Goal: Task Accomplishment & Management: Complete application form

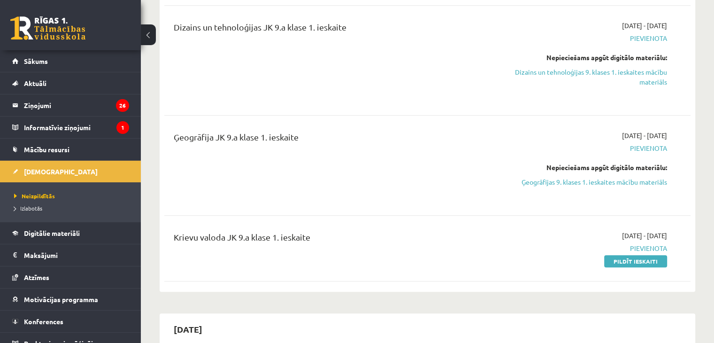
scroll to position [545, 0]
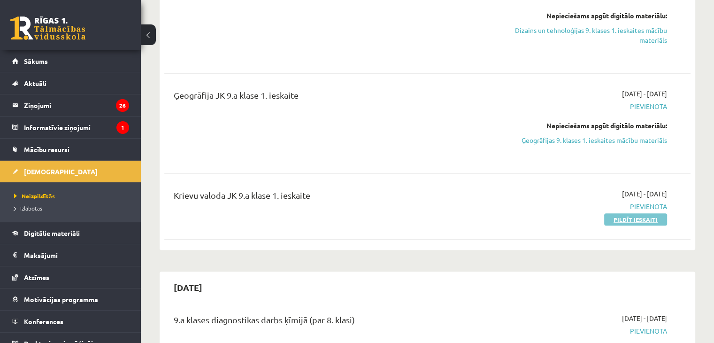
click at [635, 218] on link "Pildīt ieskaiti" at bounding box center [635, 219] width 63 height 12
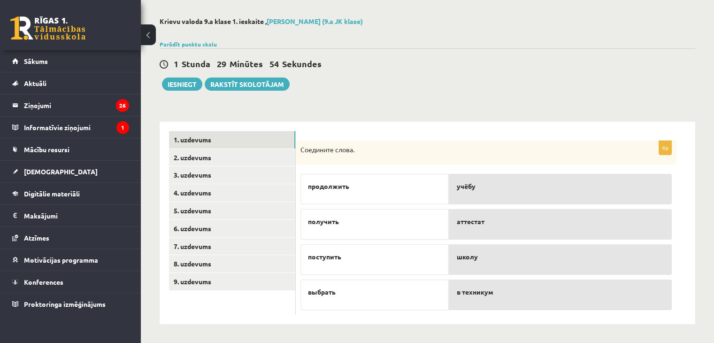
scroll to position [38, 0]
drag, startPoint x: 376, startPoint y: 228, endPoint x: 468, endPoint y: 226, distance: 92.1
click at [468, 226] on fieldset "продолжить получить поступить выбрать учёбу аттестат школу в техникум" at bounding box center [486, 239] width 371 height 141
click at [469, 228] on div "аттестат" at bounding box center [560, 224] width 223 height 31
drag, startPoint x: 336, startPoint y: 185, endPoint x: 496, endPoint y: 195, distance: 159.9
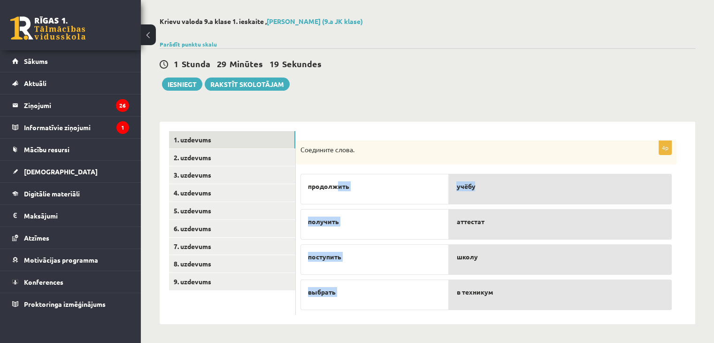
click at [496, 195] on fieldset "продолжить получить поступить выбрать учёбу аттестат школу в техникум" at bounding box center [486, 239] width 371 height 141
click at [409, 189] on p "продолжить" at bounding box center [374, 186] width 133 height 10
click at [381, 186] on p "продолжить" at bounding box center [374, 186] width 133 height 10
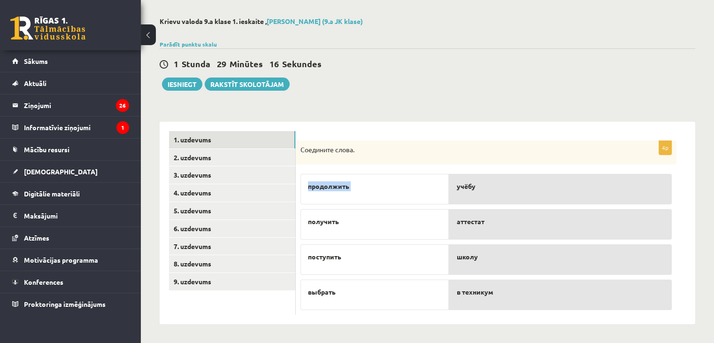
click at [381, 186] on p "продолжить" at bounding box center [374, 186] width 133 height 10
click at [470, 186] on span "учёбу" at bounding box center [465, 186] width 19 height 10
drag, startPoint x: 310, startPoint y: 185, endPoint x: 481, endPoint y: 190, distance: 171.0
click at [481, 190] on fieldset "продолжить получить поступить выбрать учёбу аттестат школу в техникум" at bounding box center [486, 239] width 371 height 141
click at [481, 190] on p "учёбу" at bounding box center [560, 186] width 208 height 10
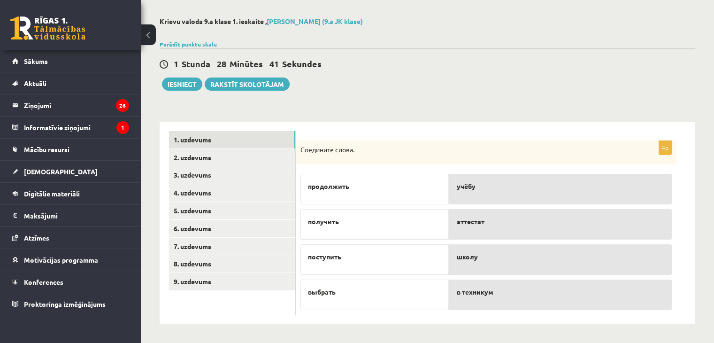
click at [375, 260] on p "поступить" at bounding box center [374, 257] width 133 height 10
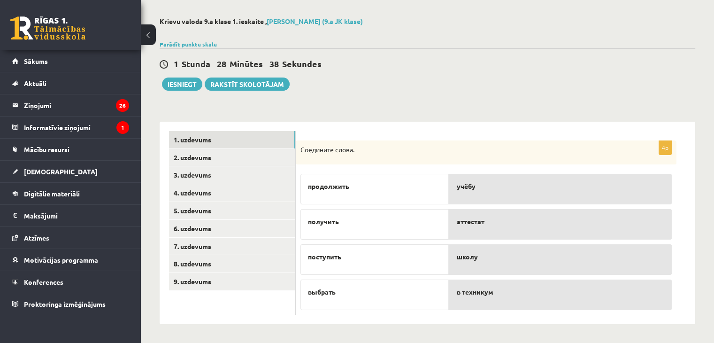
click at [489, 307] on div "в техникум" at bounding box center [560, 294] width 223 height 31
drag, startPoint x: 305, startPoint y: 255, endPoint x: 366, endPoint y: 255, distance: 61.0
click at [366, 255] on div "поступить" at bounding box center [375, 259] width 148 height 31
click at [456, 292] on div "в техникум" at bounding box center [560, 294] width 223 height 31
drag, startPoint x: 306, startPoint y: 256, endPoint x: 349, endPoint y: 258, distance: 43.2
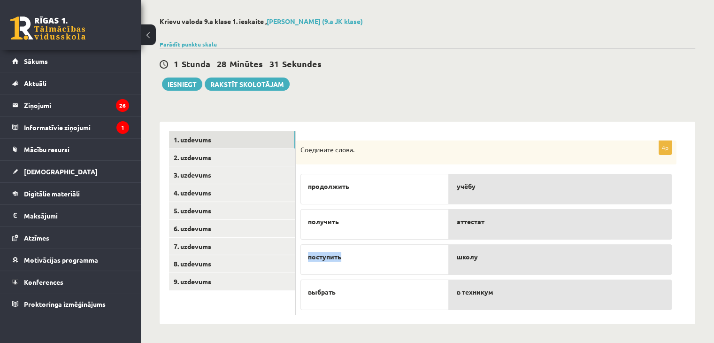
click at [349, 258] on div "поступить" at bounding box center [375, 259] width 148 height 31
copy span "поступить"
click at [459, 293] on span "в техникум" at bounding box center [474, 292] width 37 height 10
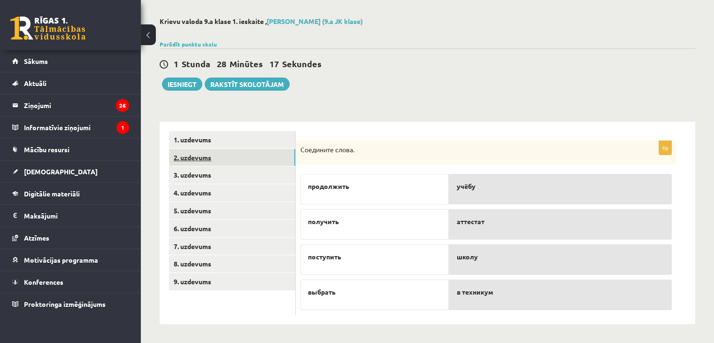
click at [251, 156] on link "2. uzdevums" at bounding box center [232, 157] width 126 height 17
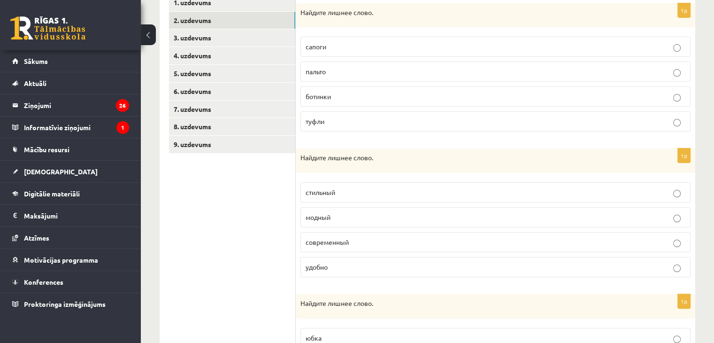
scroll to position [8, 0]
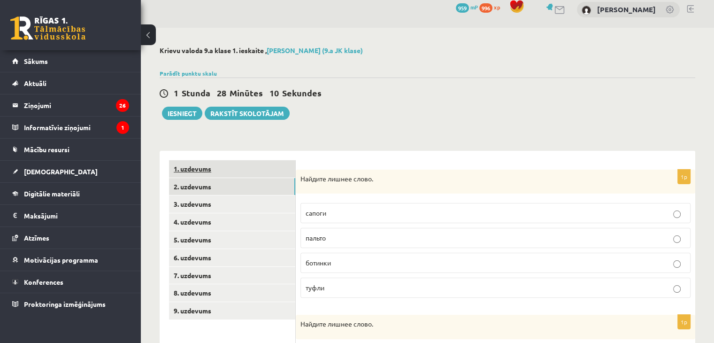
click at [208, 170] on link "1. uzdevums" at bounding box center [232, 168] width 126 height 17
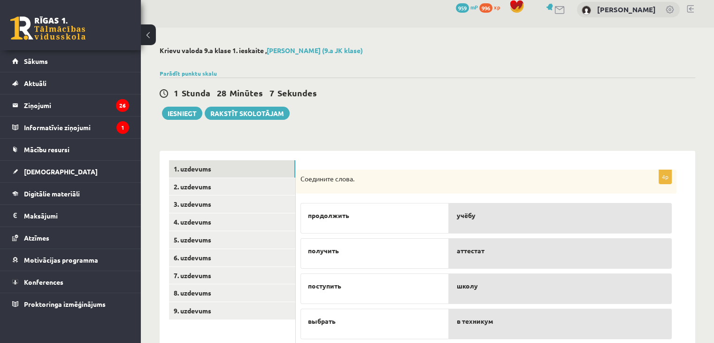
scroll to position [38, 0]
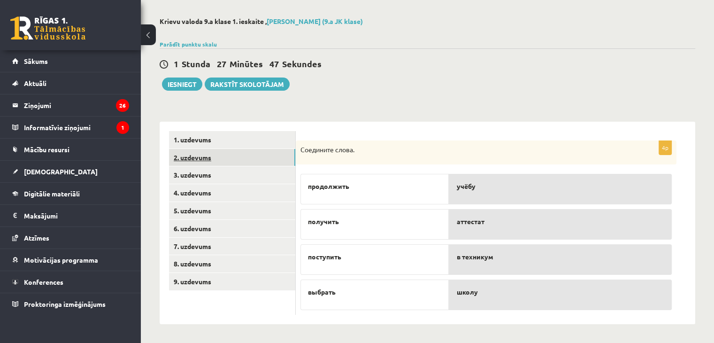
click at [235, 154] on link "2. uzdevums" at bounding box center [232, 157] width 126 height 17
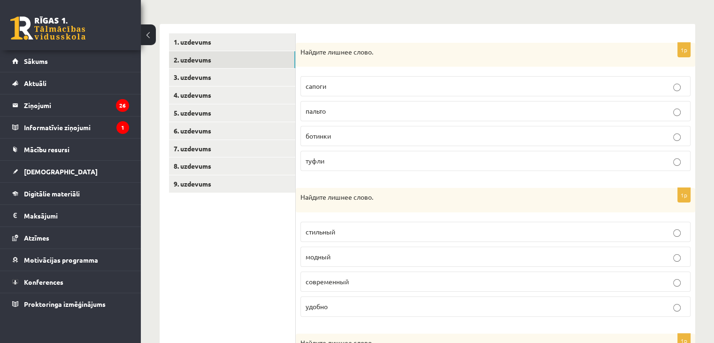
scroll to position [128, 0]
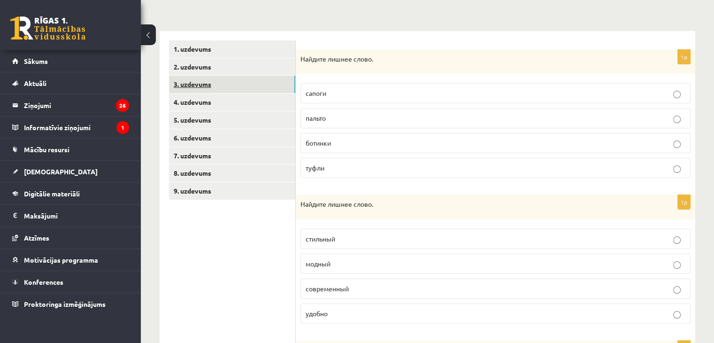
click at [208, 79] on link "3. uzdevums" at bounding box center [232, 84] width 126 height 17
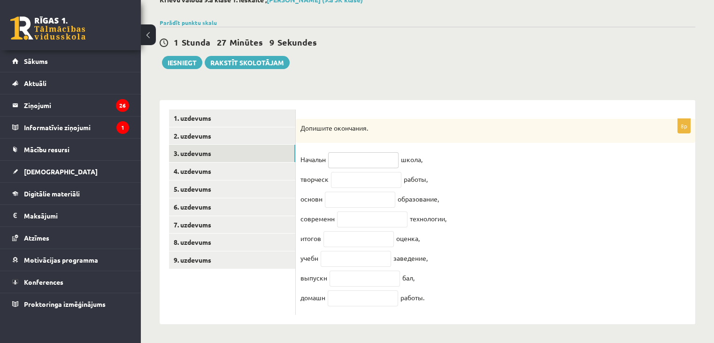
click at [365, 154] on input "text" at bounding box center [363, 160] width 70 height 16
type input "**"
click at [379, 172] on input "text" at bounding box center [366, 180] width 70 height 16
type input "**"
click at [366, 197] on input "text" at bounding box center [360, 200] width 70 height 16
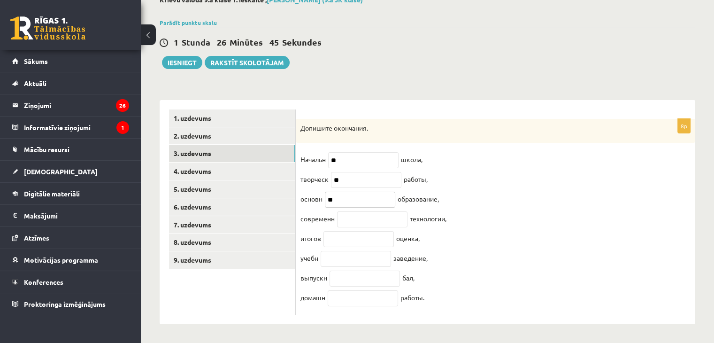
type input "**"
click at [358, 213] on input "text" at bounding box center [372, 219] width 70 height 16
type input "**"
click at [340, 239] on input "text" at bounding box center [359, 239] width 70 height 16
type input "**"
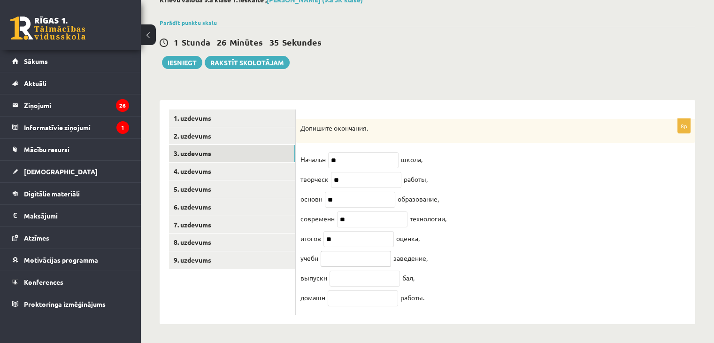
click at [339, 258] on input "text" at bounding box center [356, 259] width 70 height 16
type input "**"
click at [340, 280] on input "text" at bounding box center [365, 278] width 70 height 16
type input "**"
click at [335, 301] on input "text" at bounding box center [363, 298] width 70 height 16
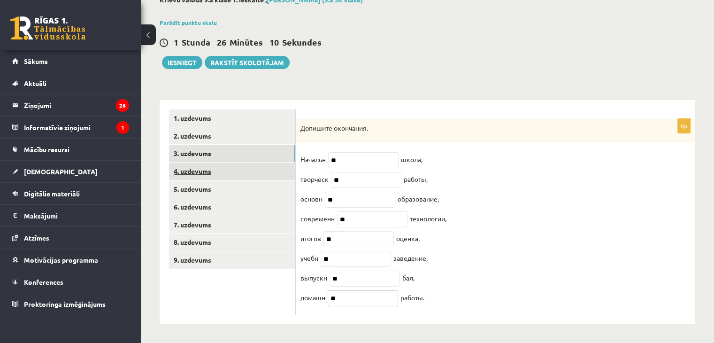
type input "**"
click at [210, 168] on link "4. uzdevums" at bounding box center [232, 170] width 126 height 17
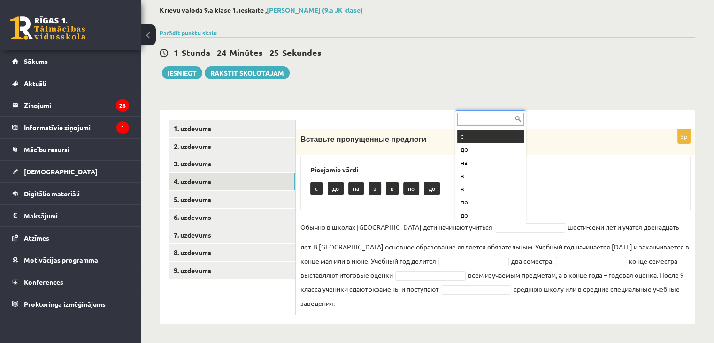
scroll to position [0, 0]
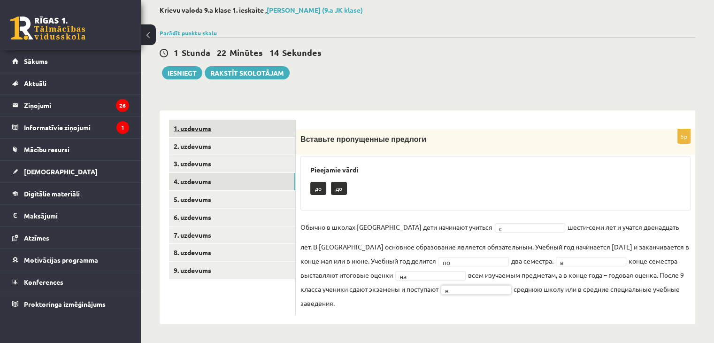
click at [237, 127] on link "1. uzdevums" at bounding box center [232, 128] width 126 height 17
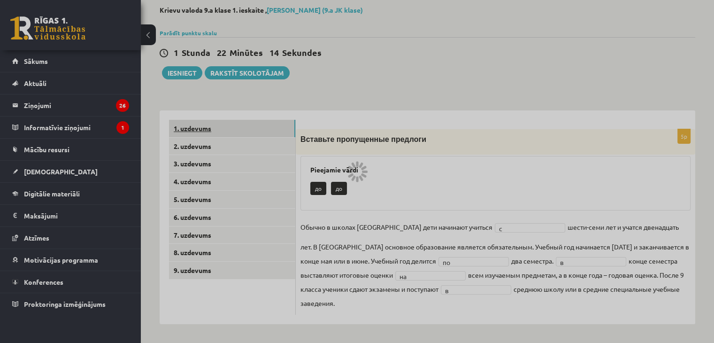
scroll to position [38, 0]
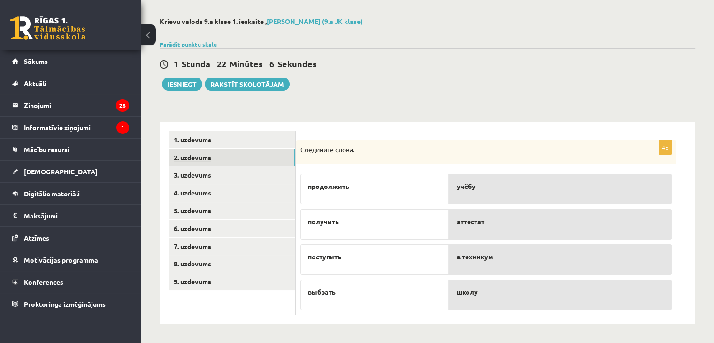
click at [208, 158] on link "2. uzdevums" at bounding box center [232, 157] width 126 height 17
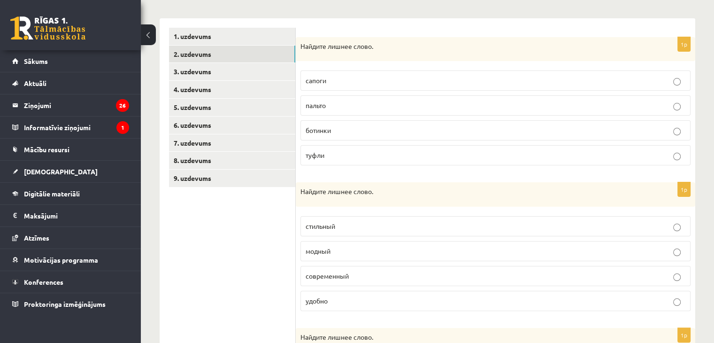
scroll to position [130, 0]
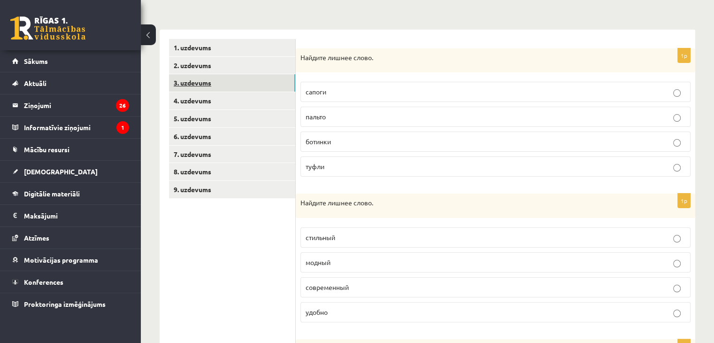
click at [210, 79] on link "3. uzdevums" at bounding box center [232, 82] width 126 height 17
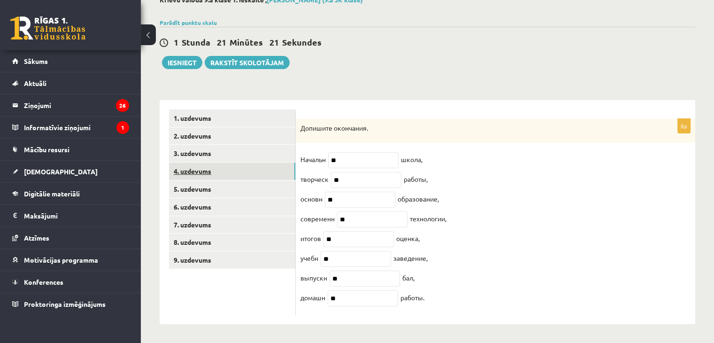
click at [267, 164] on link "4. uzdevums" at bounding box center [232, 170] width 126 height 17
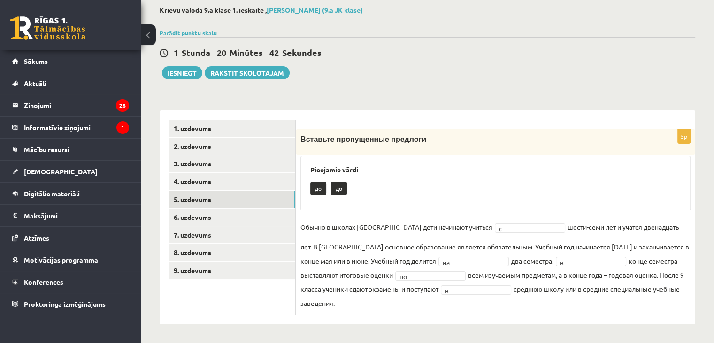
click at [211, 194] on link "5. uzdevums" at bounding box center [232, 199] width 126 height 17
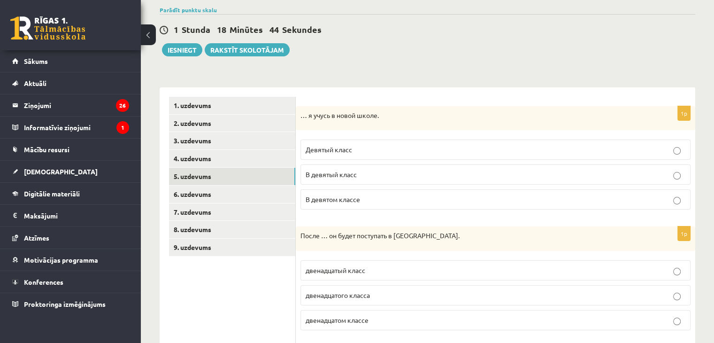
scroll to position [67, 0]
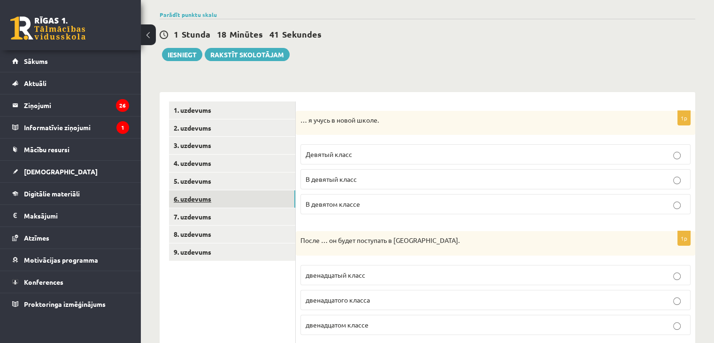
click at [199, 198] on link "6. uzdevums" at bounding box center [232, 198] width 126 height 17
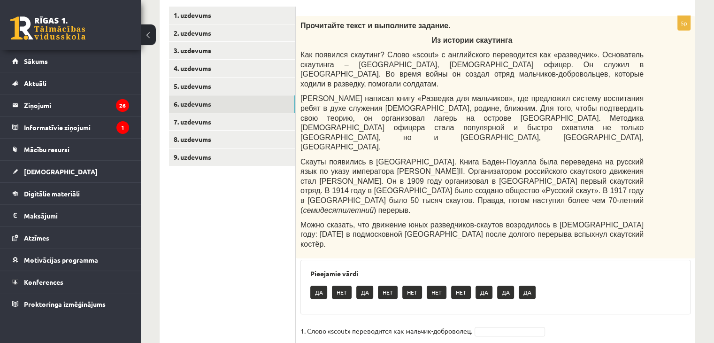
scroll to position [154, 0]
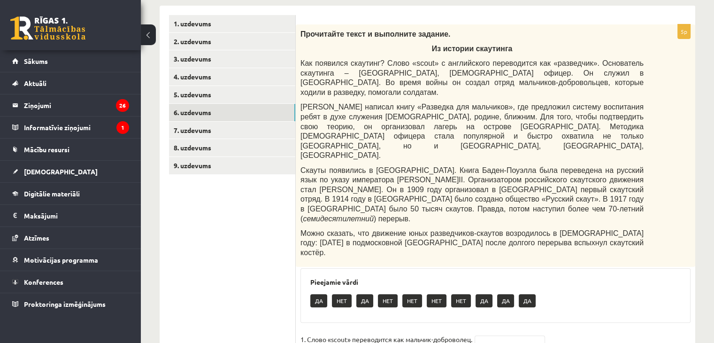
click at [711, 140] on div "**********" at bounding box center [427, 173] width 573 height 581
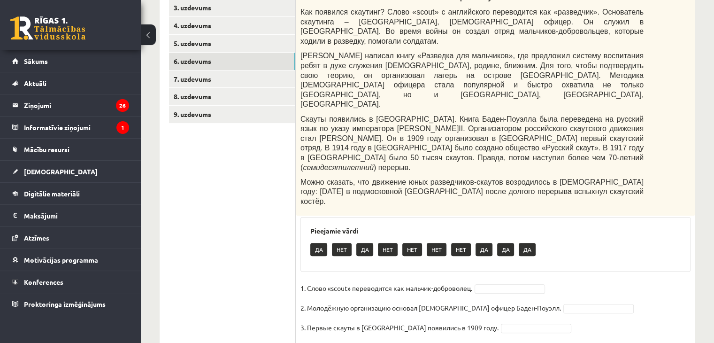
scroll to position [208, 0]
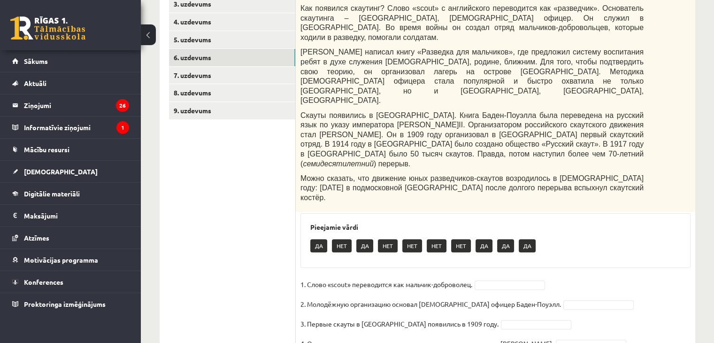
click at [321, 239] on p "ДА" at bounding box center [318, 245] width 17 height 13
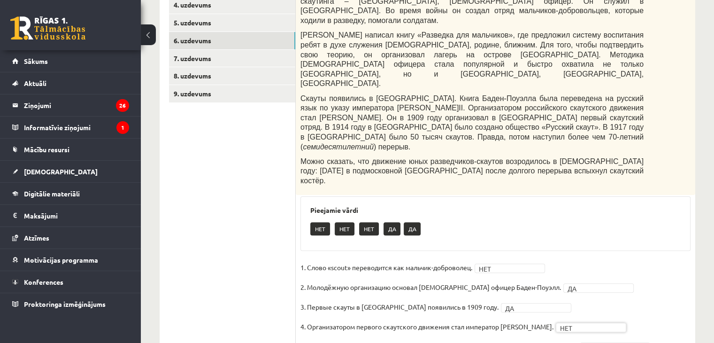
scroll to position [218, 0]
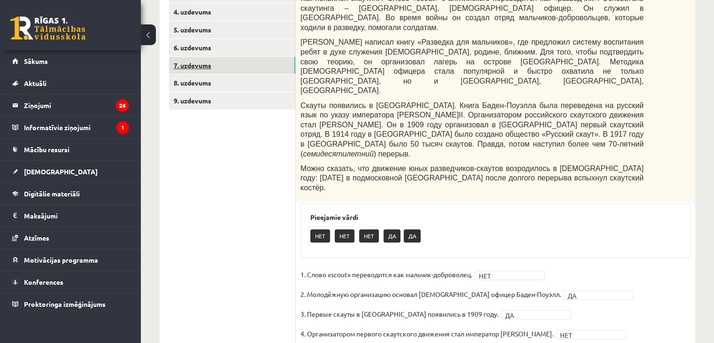
click at [255, 65] on link "7. uzdevums" at bounding box center [232, 65] width 126 height 17
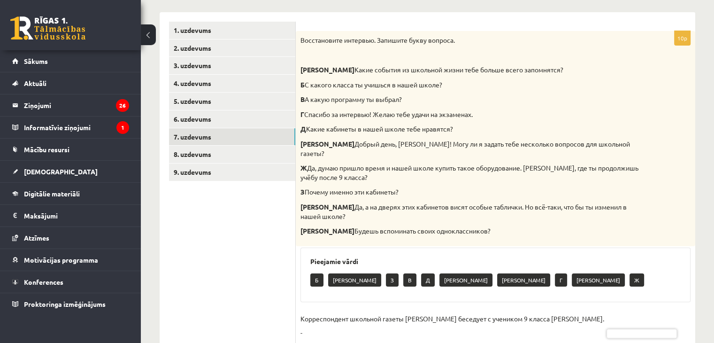
scroll to position [145, 0]
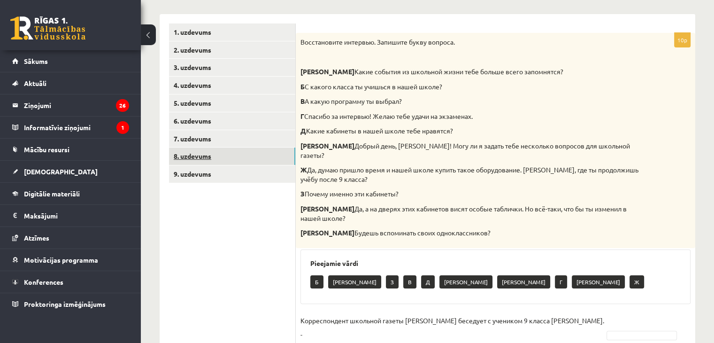
click at [243, 152] on link "8. uzdevums" at bounding box center [232, 155] width 126 height 17
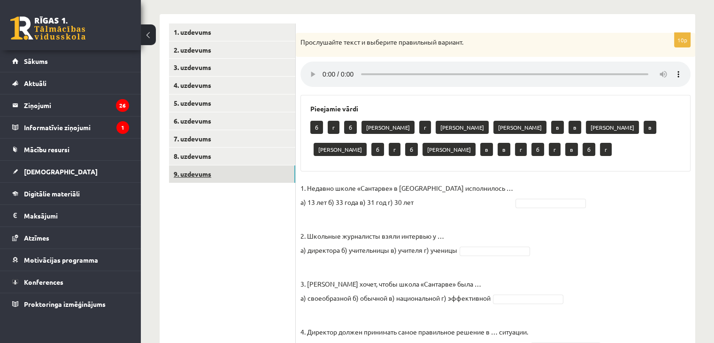
click at [246, 171] on link "9. uzdevums" at bounding box center [232, 173] width 126 height 17
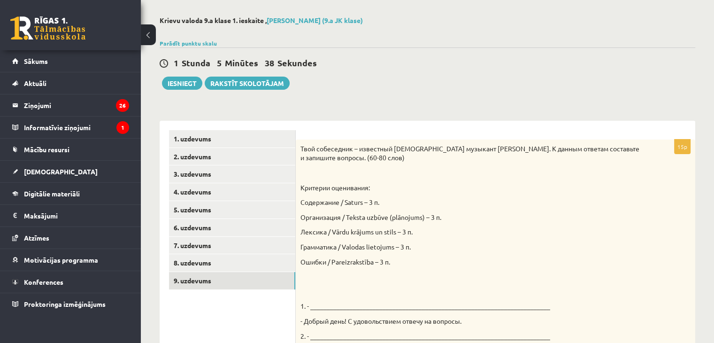
scroll to position [29, 0]
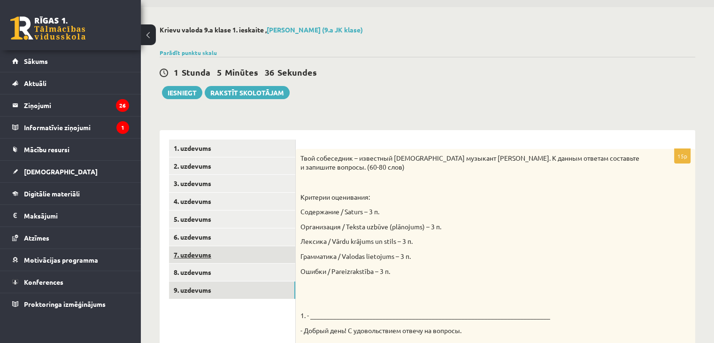
click at [256, 253] on link "7. uzdevums" at bounding box center [232, 254] width 126 height 17
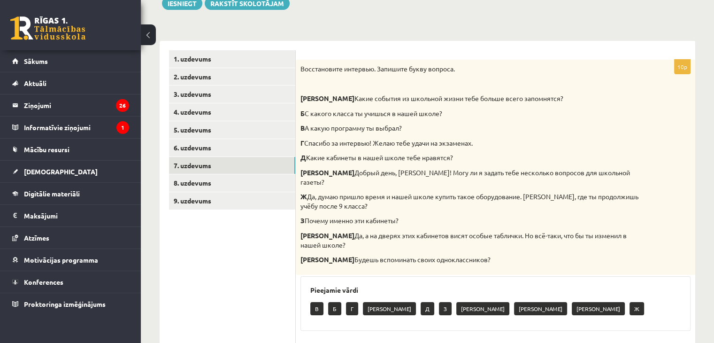
scroll to position [135, 0]
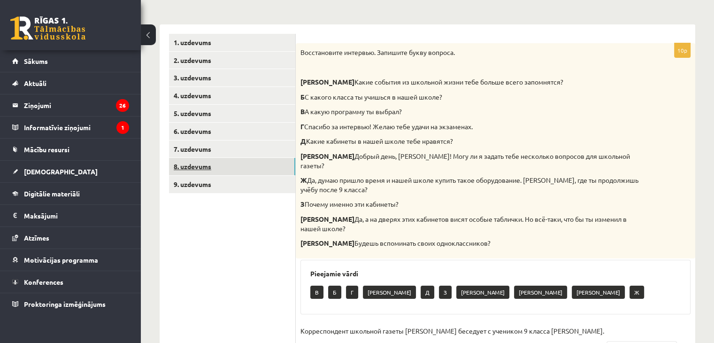
click at [262, 170] on link "8. uzdevums" at bounding box center [232, 166] width 126 height 17
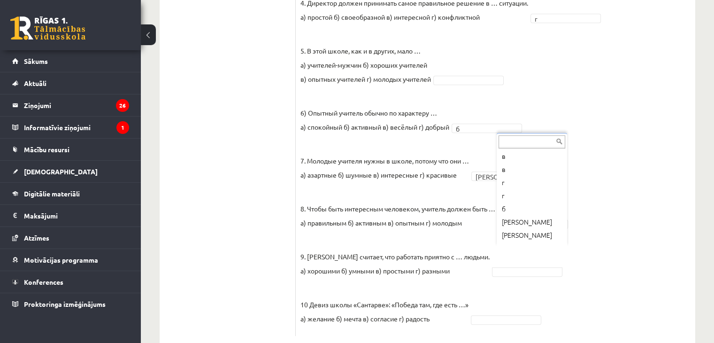
scroll to position [81, 0]
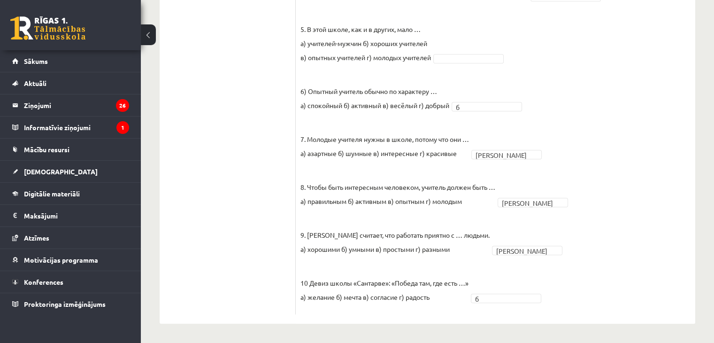
click at [488, 255] on p "9. [PERSON_NAME] считает, что работать приятно с … людьми. а) хорошими б) умным…" at bounding box center [395, 235] width 189 height 42
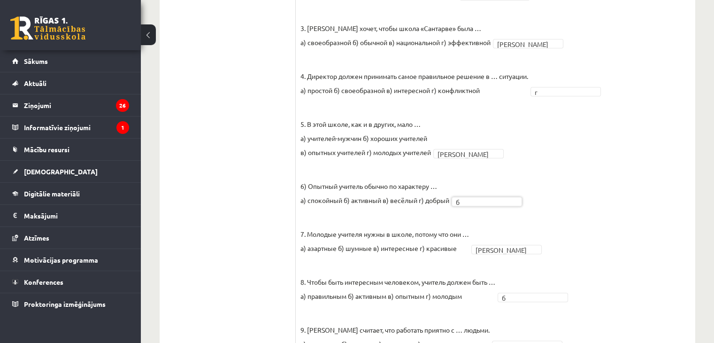
scroll to position [379, 0]
click at [703, 181] on div "**********" at bounding box center [427, 47] width 573 height 780
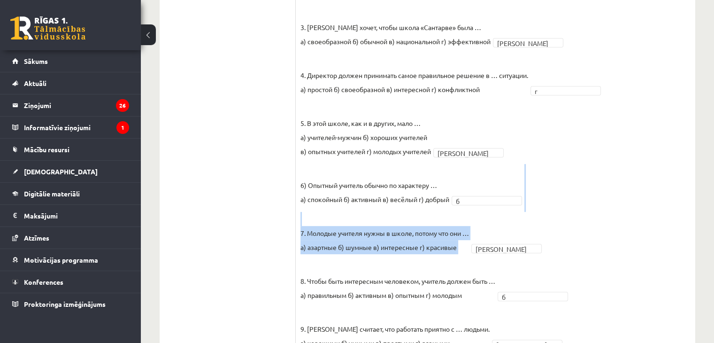
drag, startPoint x: 703, startPoint y: 181, endPoint x: 520, endPoint y: 218, distance: 186.9
click at [520, 218] on div "**********" at bounding box center [427, 47] width 573 height 780
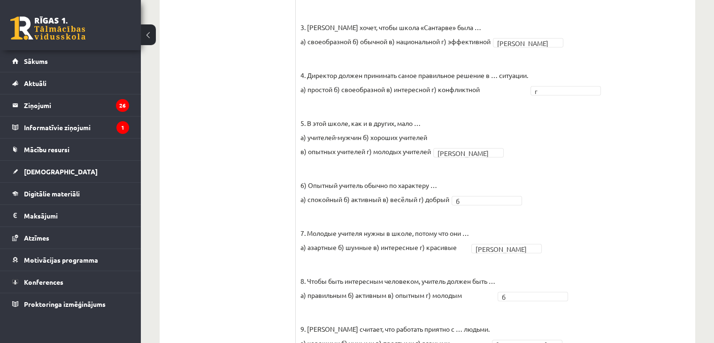
click at [560, 222] on fieldset "1. Недавно школе «Сантарве» в [GEOGRAPHIC_DATA] исполнилось … а) 13 лет б) 33 г…" at bounding box center [496, 163] width 390 height 479
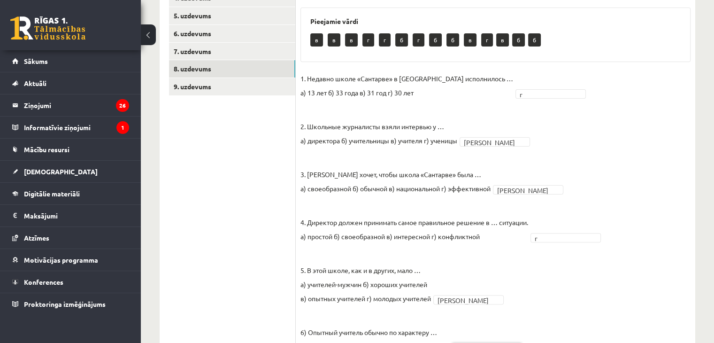
scroll to position [116, 0]
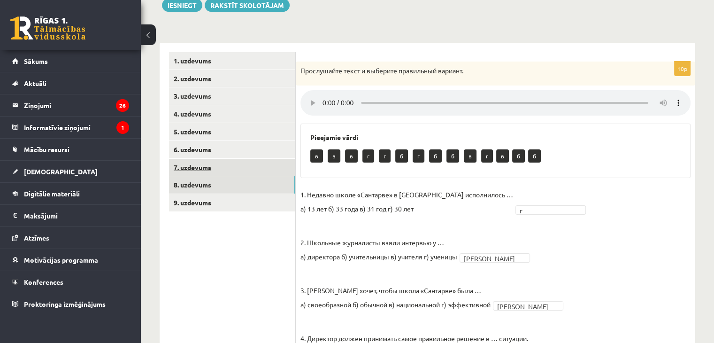
click at [211, 163] on link "7. uzdevums" at bounding box center [232, 167] width 126 height 17
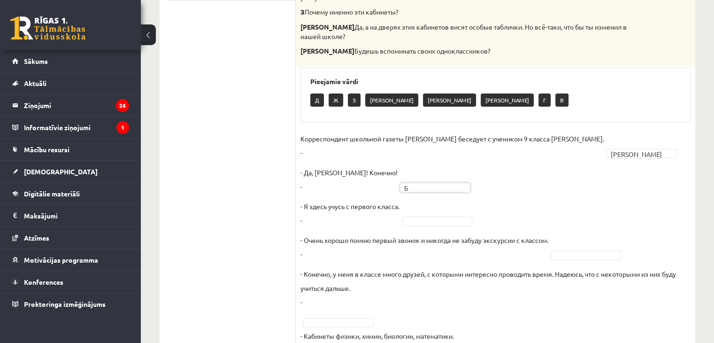
scroll to position [337, 0]
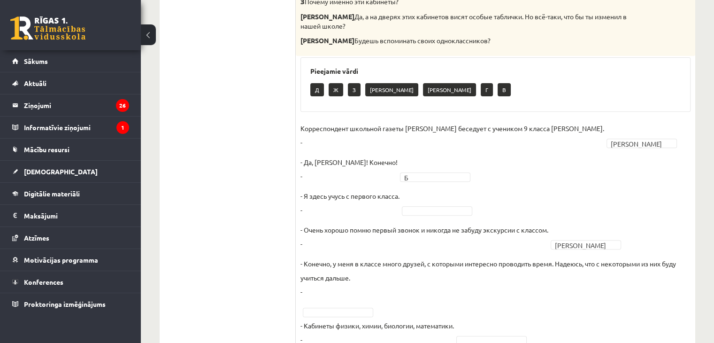
click at [577, 203] on fieldset "Корреспондент школьной газеты [PERSON_NAME] беседует с учеником 9 класса [PERSO…" at bounding box center [496, 332] width 390 height 423
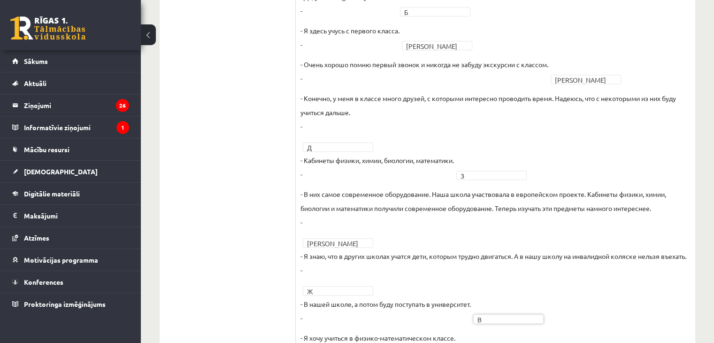
scroll to position [567, 0]
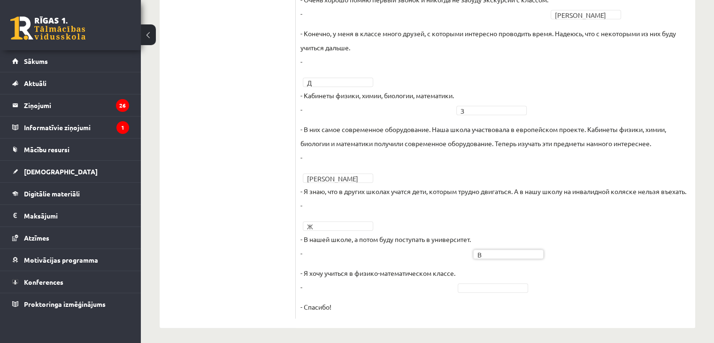
click at [462, 288] on fieldset "Корреспондент школьной газеты [PERSON_NAME] беседует с учеником 9 класса [PERSO…" at bounding box center [496, 102] width 390 height 423
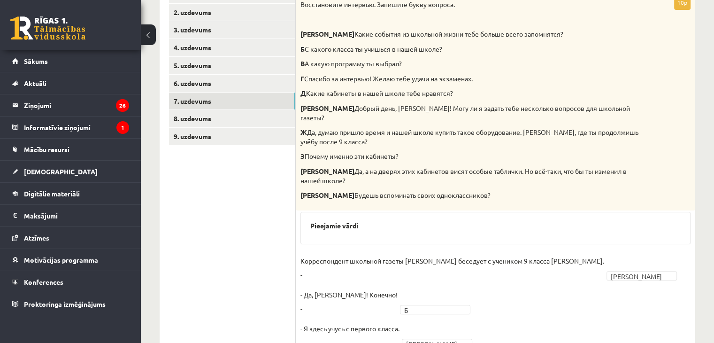
scroll to position [170, 0]
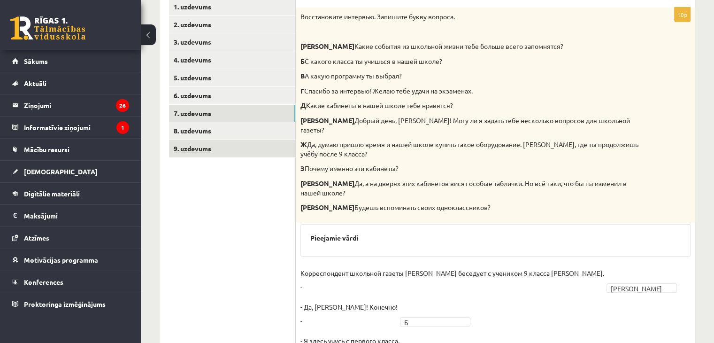
click at [220, 151] on link "9. uzdevums" at bounding box center [232, 148] width 126 height 17
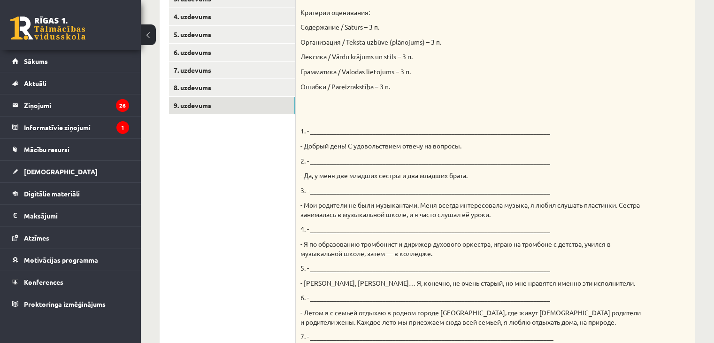
scroll to position [215, 0]
click at [340, 128] on p "1. - _________________________________________________________________________" at bounding box center [472, 129] width 343 height 9
click at [382, 124] on div "Твой собеседник – известный [DEMOGRAPHIC_DATA] музыкант [PERSON_NAME]. К данным…" at bounding box center [496, 218] width 400 height 510
click at [372, 126] on p "1. - _________________________________________________________________________" at bounding box center [472, 129] width 343 height 9
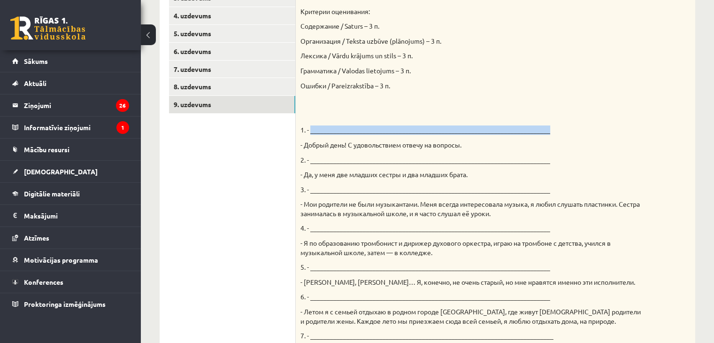
click at [372, 126] on p "1. - _________________________________________________________________________" at bounding box center [472, 129] width 343 height 9
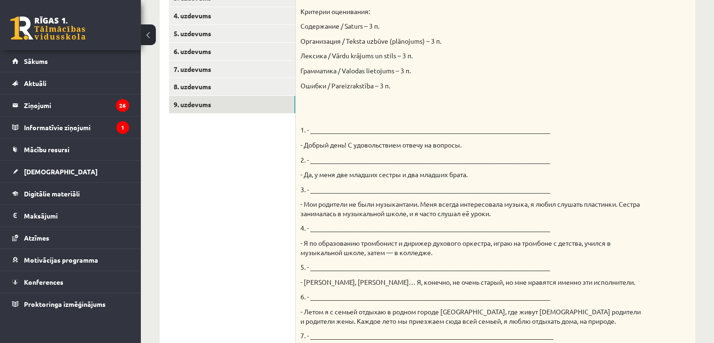
click at [372, 132] on p "1. - _________________________________________________________________________" at bounding box center [472, 129] width 343 height 9
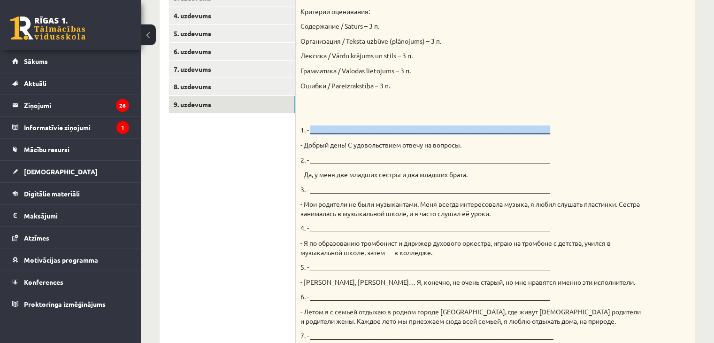
click at [372, 132] on p "1. - _________________________________________________________________________" at bounding box center [472, 129] width 343 height 9
click at [371, 131] on p "1. - _________________________________________________________________________" at bounding box center [472, 129] width 343 height 9
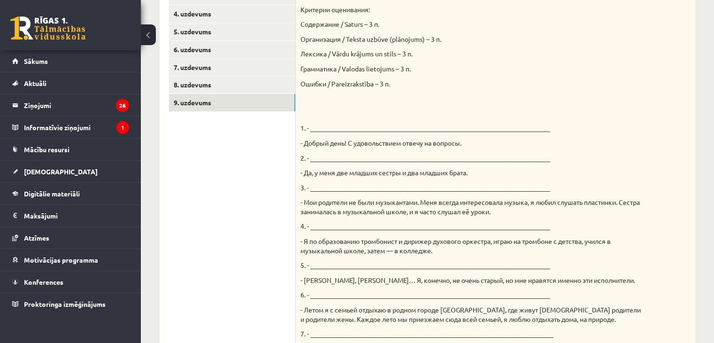
scroll to position [147, 0]
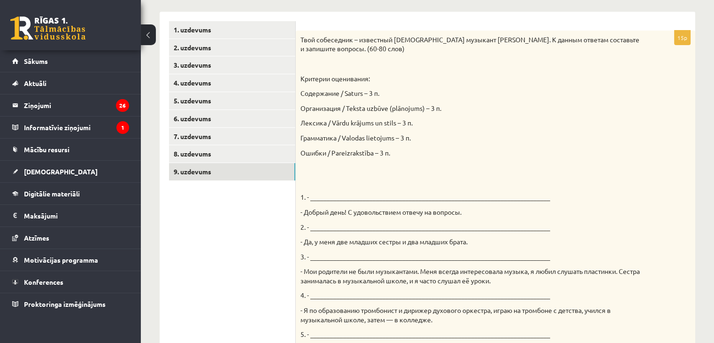
click at [446, 189] on div "Твой собеседник – известный [DEMOGRAPHIC_DATA] музыкант [PERSON_NAME]. К данным…" at bounding box center [496, 286] width 400 height 510
click at [446, 192] on div "Твой собеседник – известный [DEMOGRAPHIC_DATA] музыкант [PERSON_NAME]. К данным…" at bounding box center [496, 286] width 400 height 510
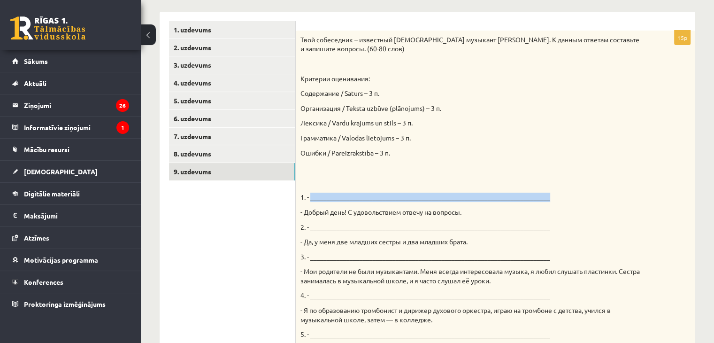
click at [446, 192] on div "Твой собеседник – известный [DEMOGRAPHIC_DATA] музыкант [PERSON_NAME]. К данным…" at bounding box center [496, 286] width 400 height 510
click at [465, 188] on div "Твой собеседник – известный [DEMOGRAPHIC_DATA] музыкант [PERSON_NAME]. К данным…" at bounding box center [496, 286] width 400 height 510
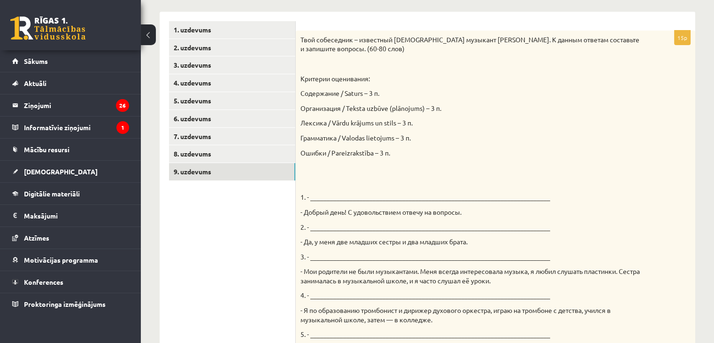
click at [384, 194] on p "1. - _________________________________________________________________________" at bounding box center [472, 197] width 343 height 9
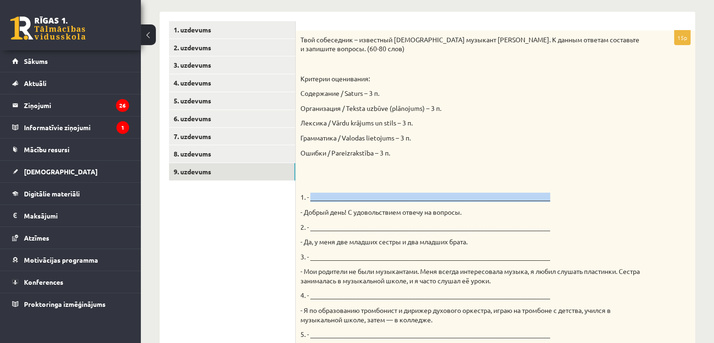
click at [384, 194] on p "1. - _________________________________________________________________________" at bounding box center [472, 197] width 343 height 9
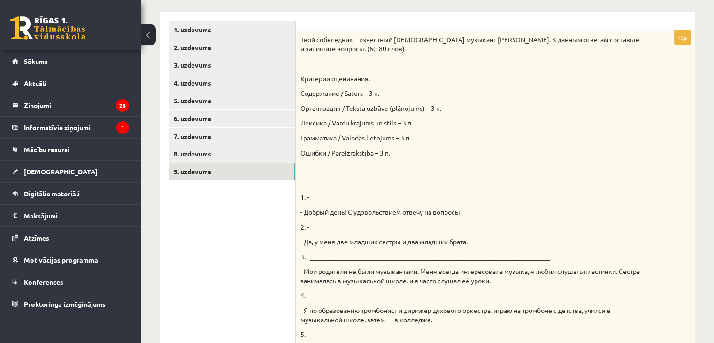
click at [624, 149] on p "Ошибки / Pareizrakstība – 3 п." at bounding box center [472, 152] width 343 height 9
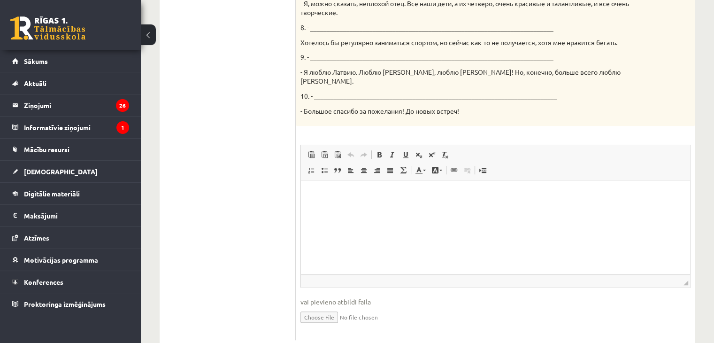
scroll to position [578, 0]
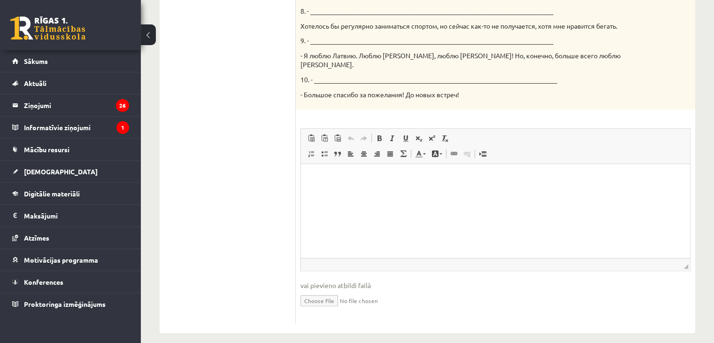
drag, startPoint x: 719, startPoint y: 81, endPoint x: 388, endPoint y: 85, distance: 330.6
click at [467, 189] on html at bounding box center [495, 178] width 389 height 29
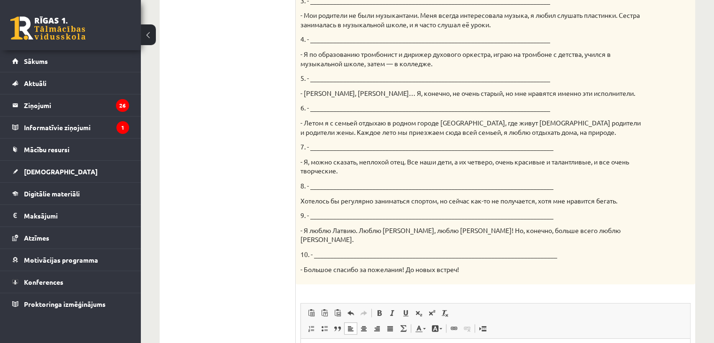
scroll to position [421, 0]
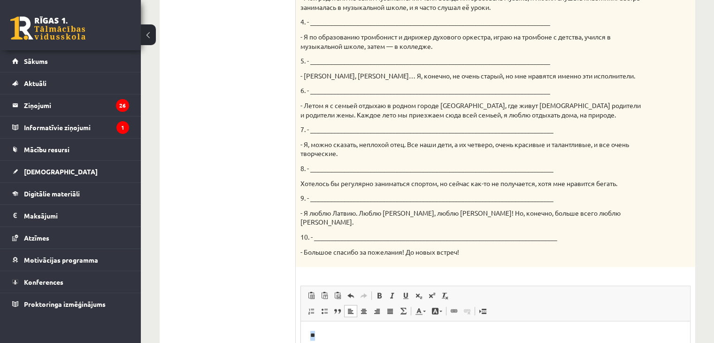
drag, startPoint x: 308, startPoint y: 339, endPoint x: 377, endPoint y: 347, distance: 69.0
click at [377, 342] on html "**" at bounding box center [495, 335] width 389 height 29
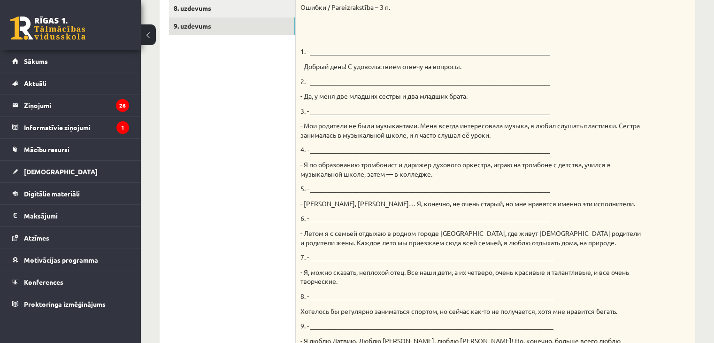
scroll to position [287, 0]
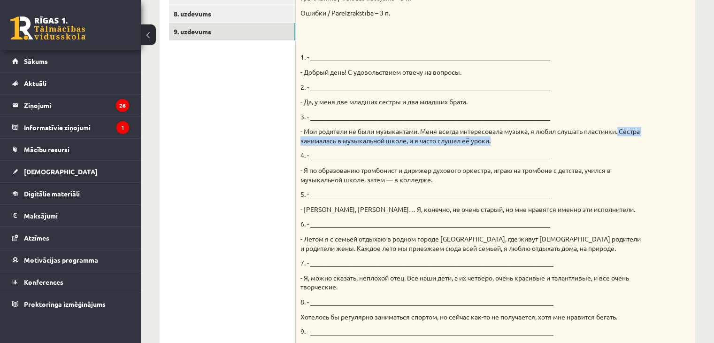
drag, startPoint x: 709, startPoint y: 140, endPoint x: 715, endPoint y: 130, distance: 11.8
click at [679, 87] on div "Твой собеседник – известный [DEMOGRAPHIC_DATA] музыкант [PERSON_NAME]. К данным…" at bounding box center [496, 146] width 400 height 510
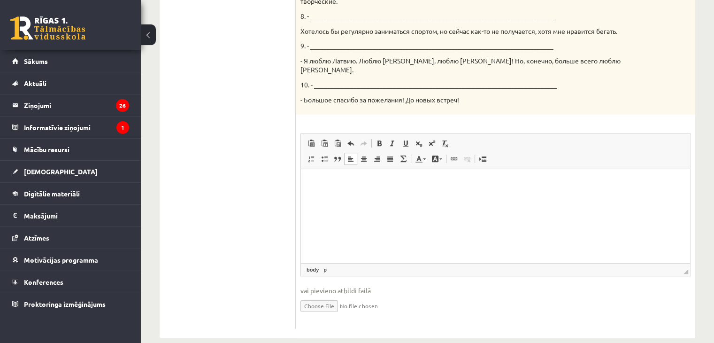
scroll to position [578, 0]
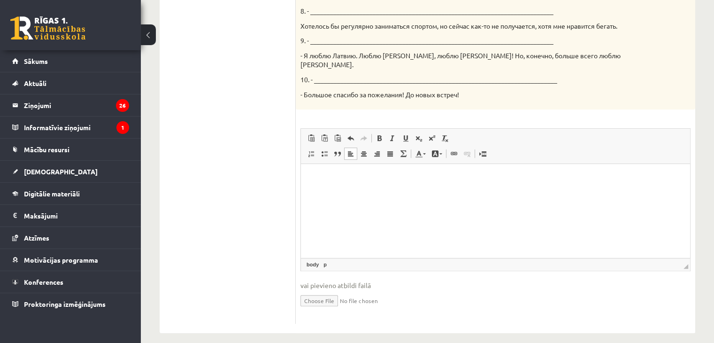
click at [549, 189] on html at bounding box center [495, 178] width 389 height 29
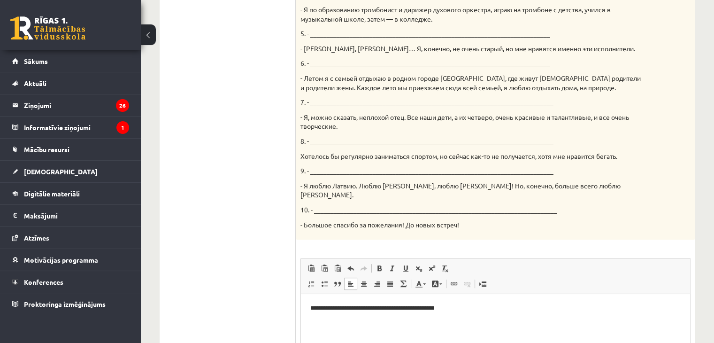
scroll to position [497, 0]
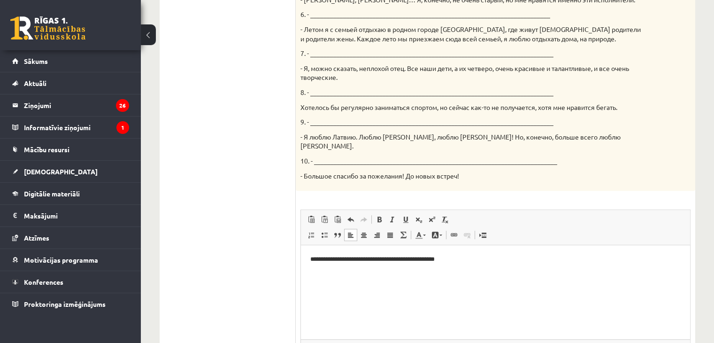
click at [310, 260] on html "**********" at bounding box center [495, 259] width 389 height 29
click at [487, 261] on p "**********" at bounding box center [495, 260] width 371 height 10
click at [489, 260] on p "**********" at bounding box center [495, 260] width 371 height 10
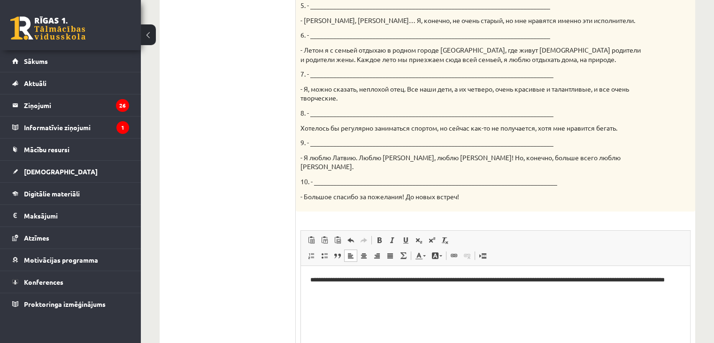
scroll to position [480, 0]
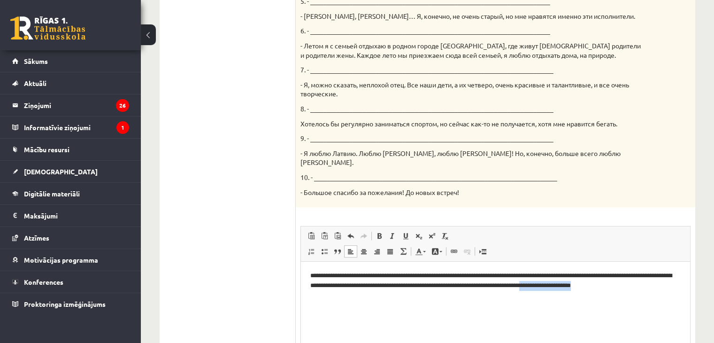
drag, startPoint x: 318, startPoint y: 294, endPoint x: 407, endPoint y: 302, distance: 89.1
click at [407, 302] on html "**********" at bounding box center [495, 286] width 389 height 48
click at [456, 294] on p "**********" at bounding box center [495, 285] width 371 height 29
click at [452, 293] on p "**********" at bounding box center [495, 285] width 371 height 29
click at [455, 295] on p "**********" at bounding box center [495, 285] width 371 height 29
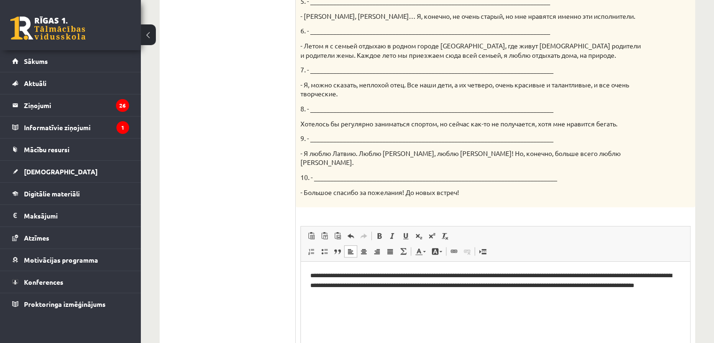
click at [502, 298] on p "**********" at bounding box center [495, 285] width 371 height 29
click at [547, 293] on p "**********" at bounding box center [495, 285] width 371 height 29
click at [574, 295] on p "**********" at bounding box center [495, 285] width 371 height 29
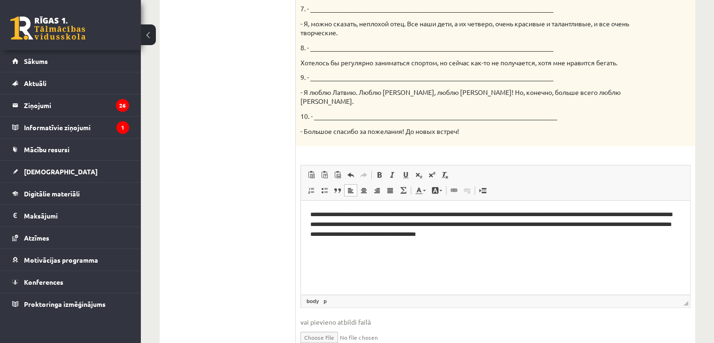
scroll to position [578, 0]
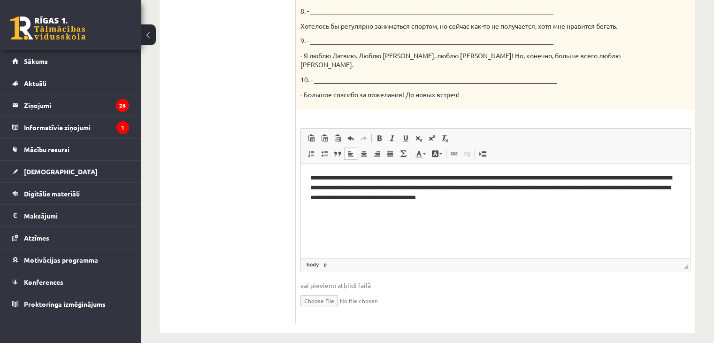
drag, startPoint x: 720, startPoint y: 208, endPoint x: 375, endPoint y: 66, distance: 373.3
click at [363, 209] on p "**********" at bounding box center [495, 192] width 371 height 39
drag, startPoint x: 719, startPoint y: 222, endPoint x: 388, endPoint y: 71, distance: 363.8
click at [432, 213] on html "**********" at bounding box center [495, 193] width 389 height 58
drag, startPoint x: 448, startPoint y: 210, endPoint x: 463, endPoint y: 212, distance: 15.6
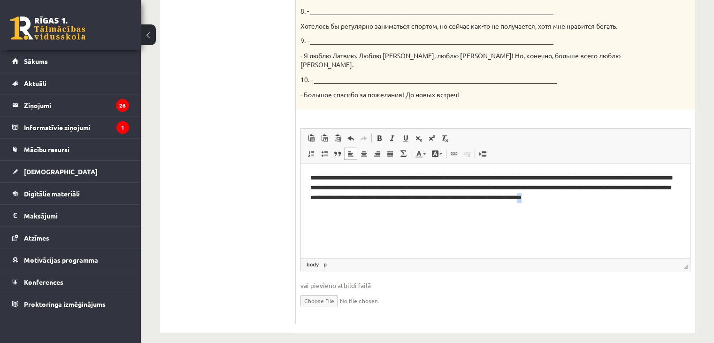
click at [463, 212] on p "**********" at bounding box center [495, 192] width 371 height 39
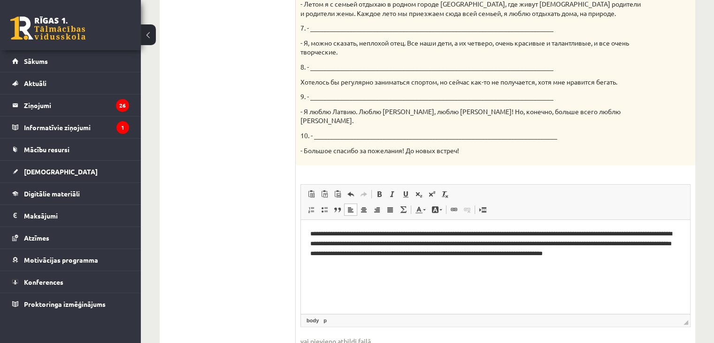
scroll to position [532, 0]
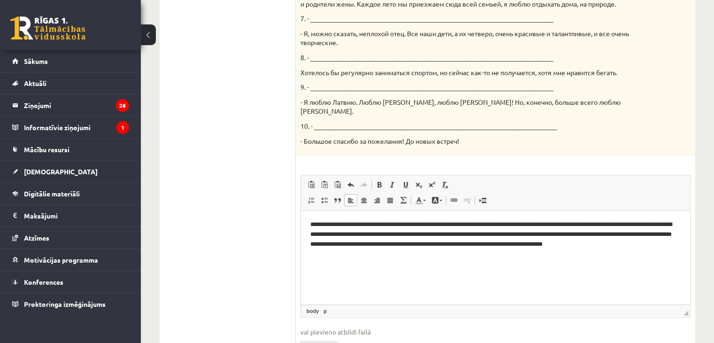
click at [335, 247] on p "**********" at bounding box center [495, 239] width 371 height 39
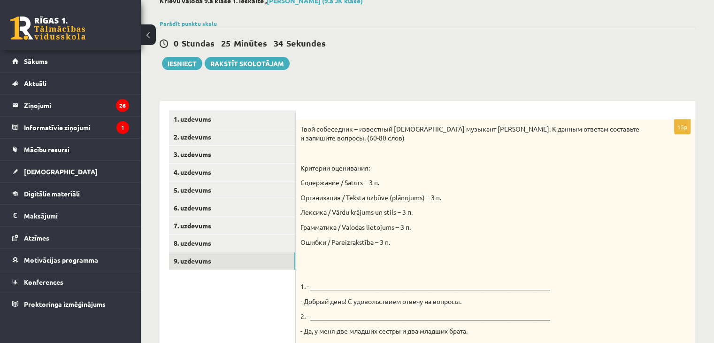
scroll to position [56, 0]
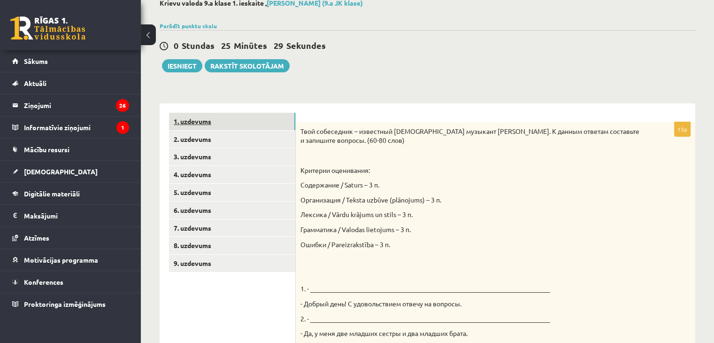
click at [222, 120] on link "1. uzdevums" at bounding box center [232, 121] width 126 height 17
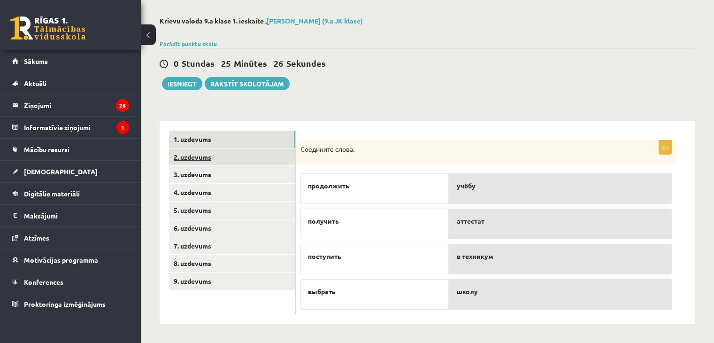
click at [220, 158] on link "2. uzdevums" at bounding box center [232, 156] width 126 height 17
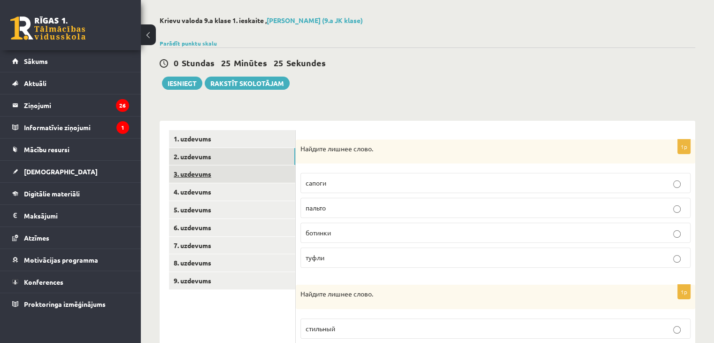
click at [216, 178] on link "3. uzdevums" at bounding box center [232, 173] width 126 height 17
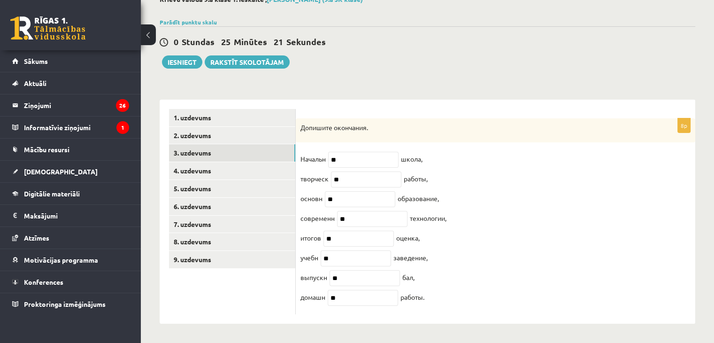
scroll to position [62, 0]
click at [265, 171] on link "4. uzdevums" at bounding box center [232, 170] width 126 height 17
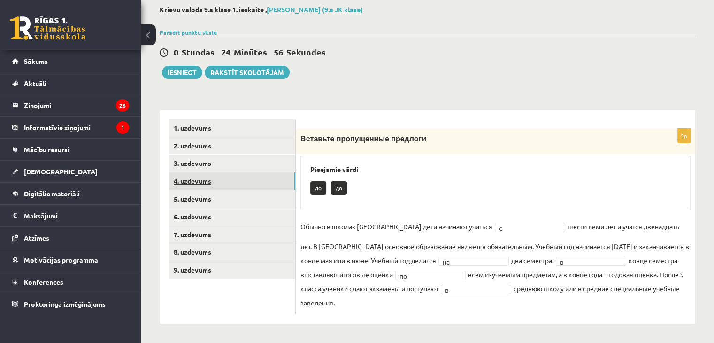
scroll to position [49, 0]
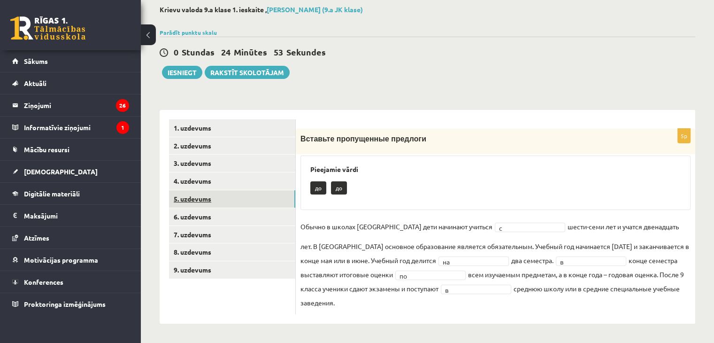
click at [247, 200] on link "5. uzdevums" at bounding box center [232, 198] width 126 height 17
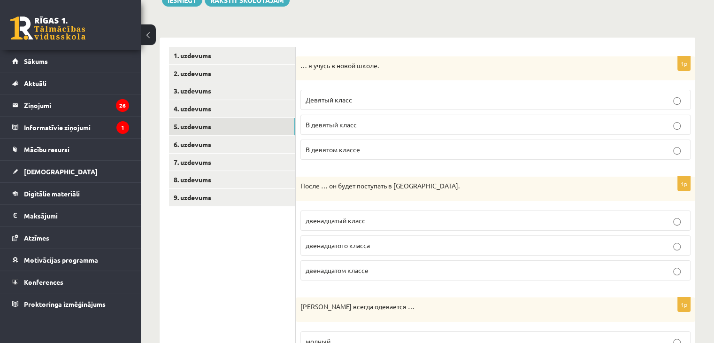
scroll to position [118, 0]
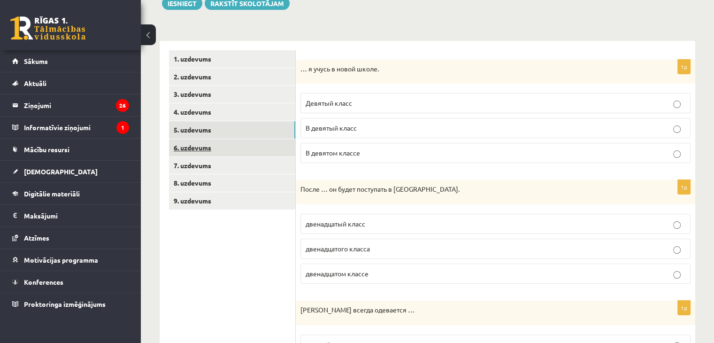
click at [237, 152] on link "6. uzdevums" at bounding box center [232, 147] width 126 height 17
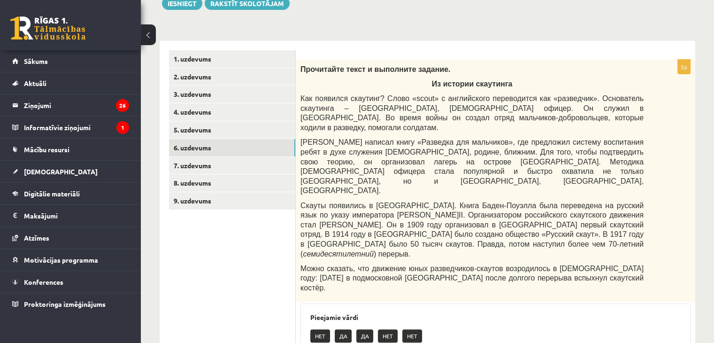
scroll to position [225, 0]
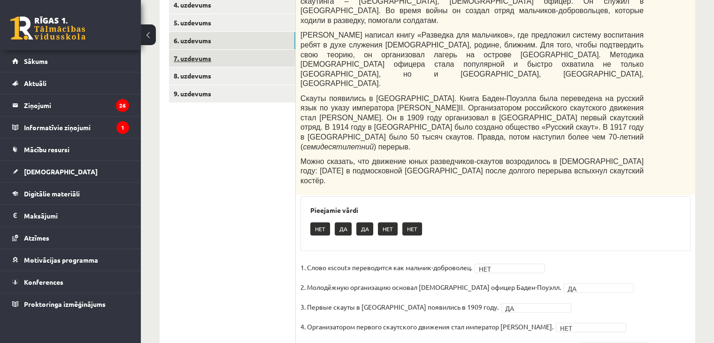
click at [235, 58] on link "7. uzdevums" at bounding box center [232, 58] width 126 height 17
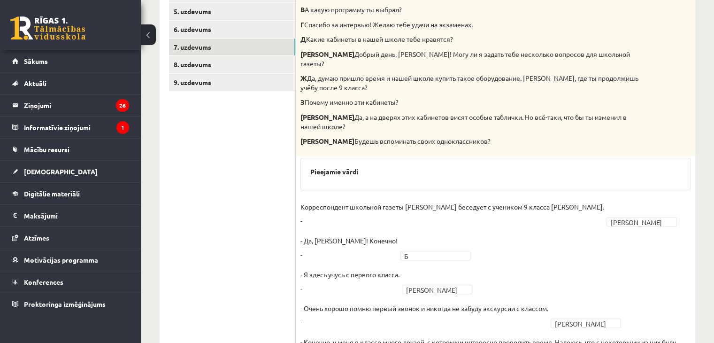
scroll to position [229, 0]
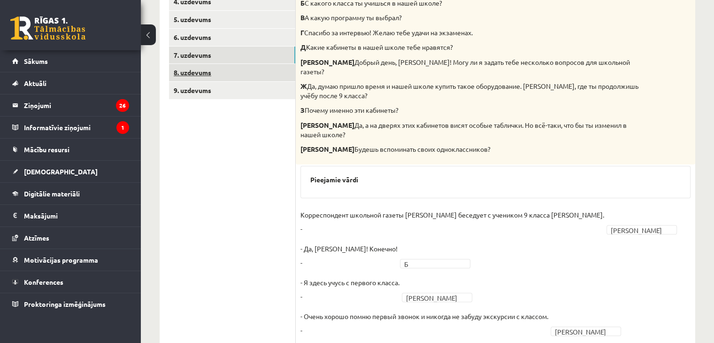
click at [206, 76] on link "8. uzdevums" at bounding box center [232, 72] width 126 height 17
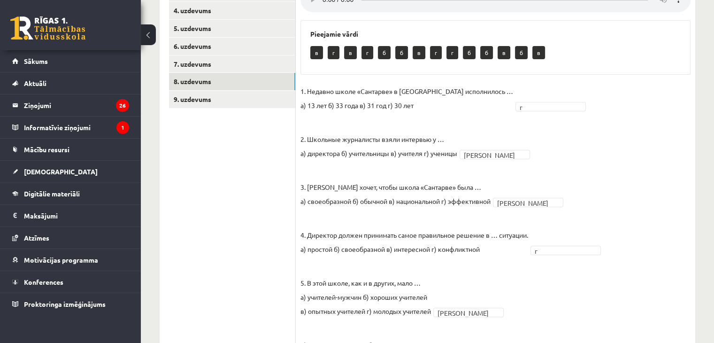
scroll to position [218, 0]
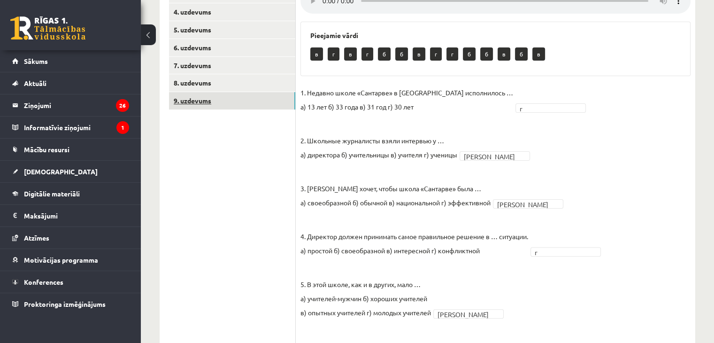
click at [255, 103] on link "9. uzdevums" at bounding box center [232, 100] width 126 height 17
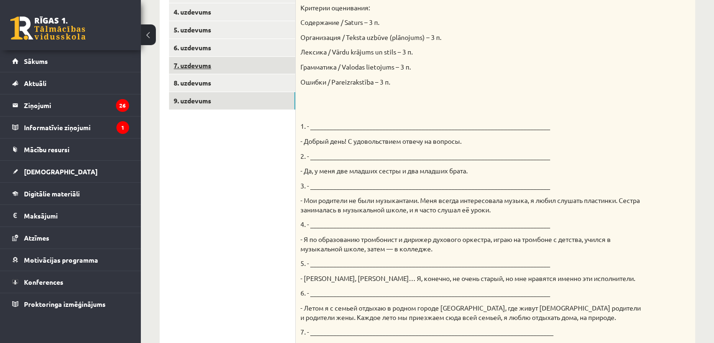
scroll to position [0, 0]
click at [245, 66] on link "7. uzdevums" at bounding box center [232, 65] width 126 height 17
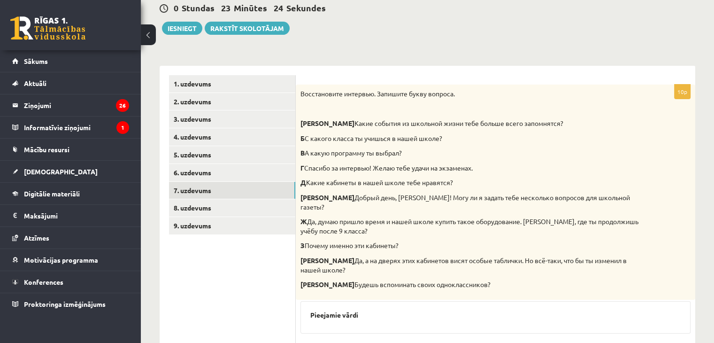
scroll to position [218, 0]
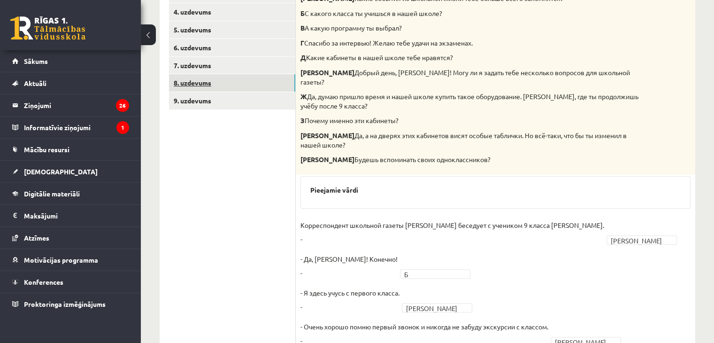
click at [201, 83] on link "8. uzdevums" at bounding box center [232, 82] width 126 height 17
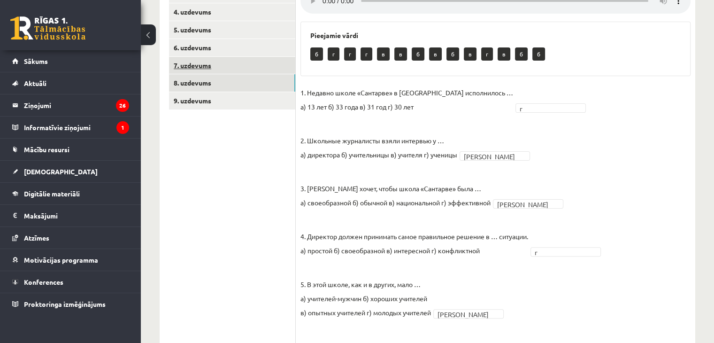
click at [213, 64] on link "7. uzdevums" at bounding box center [232, 65] width 126 height 17
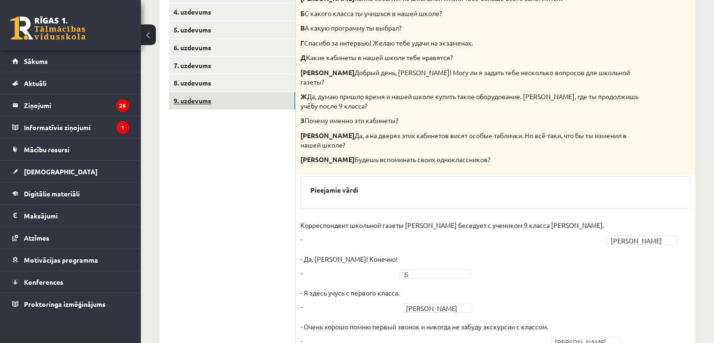
click at [211, 103] on link "9. uzdevums" at bounding box center [232, 100] width 126 height 17
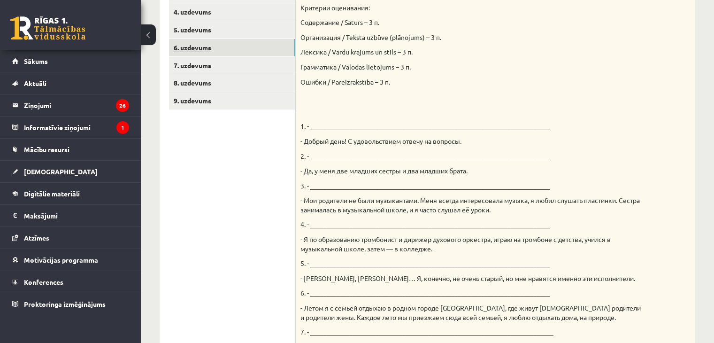
click at [215, 51] on link "6. uzdevums" at bounding box center [232, 47] width 126 height 17
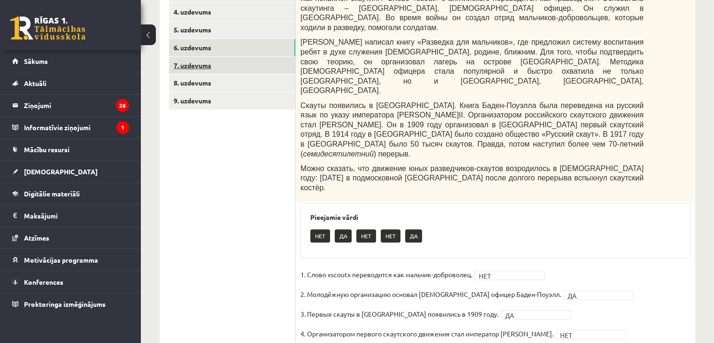
click at [208, 63] on link "7. uzdevums" at bounding box center [232, 65] width 126 height 17
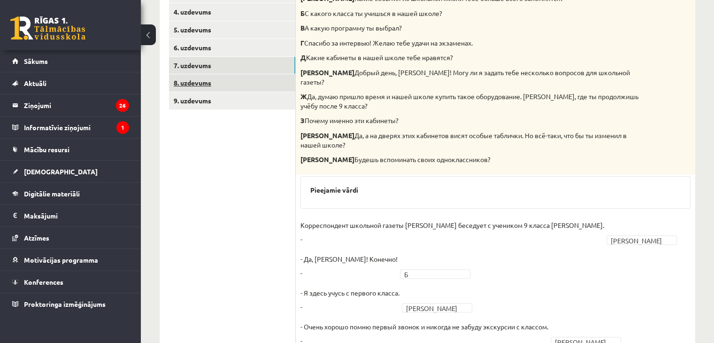
click at [206, 82] on link "8. uzdevums" at bounding box center [232, 82] width 126 height 17
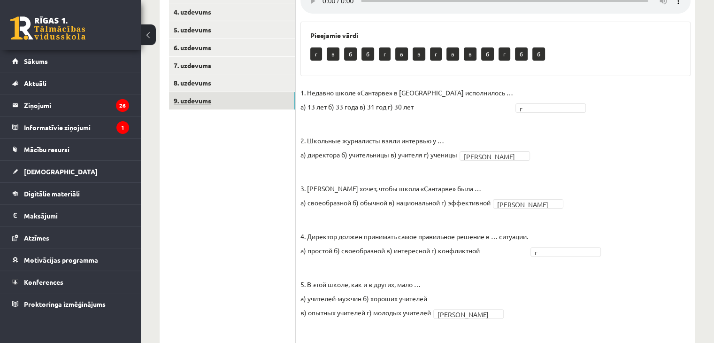
click at [203, 105] on link "9. uzdevums" at bounding box center [232, 100] width 126 height 17
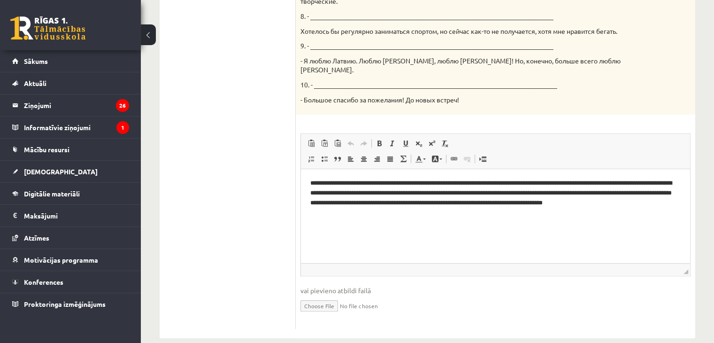
scroll to position [578, 0]
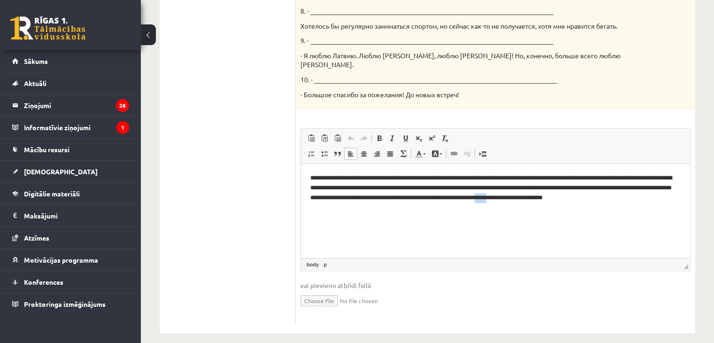
drag, startPoint x: 396, startPoint y: 209, endPoint x: 411, endPoint y: 212, distance: 15.8
click at [411, 212] on p "**********" at bounding box center [495, 192] width 371 height 39
click at [553, 207] on p "**********" at bounding box center [495, 192] width 371 height 39
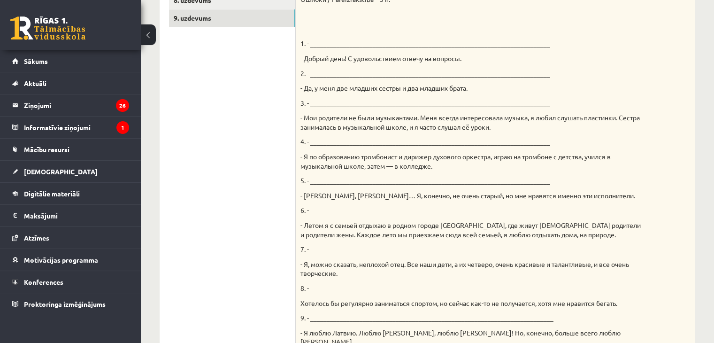
scroll to position [0, 0]
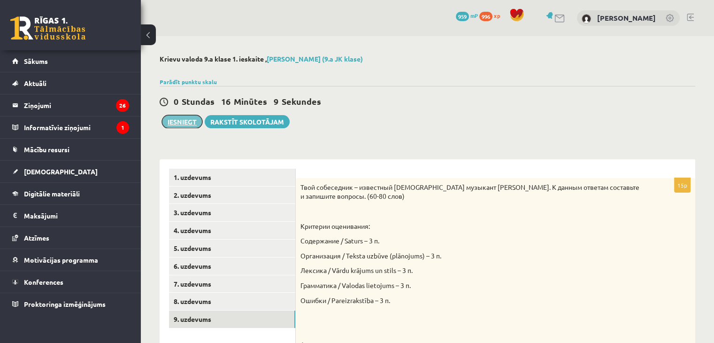
click at [185, 121] on button "Iesniegt" at bounding box center [182, 121] width 40 height 13
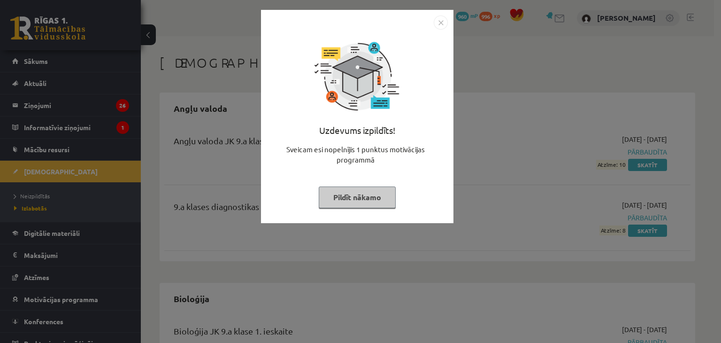
click at [440, 21] on img "Close" at bounding box center [441, 22] width 14 height 14
